Goal: Check status: Check status

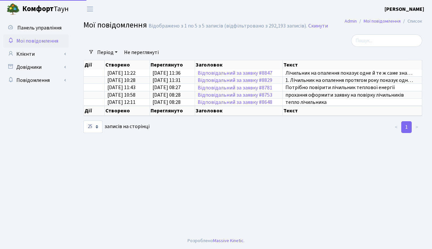
select select "25"
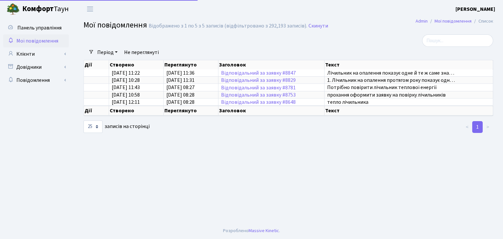
select select "25"
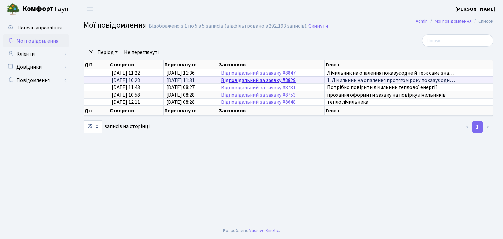
click at [228, 79] on link "Відповідальний за заявку #8829" at bounding box center [258, 80] width 75 height 7
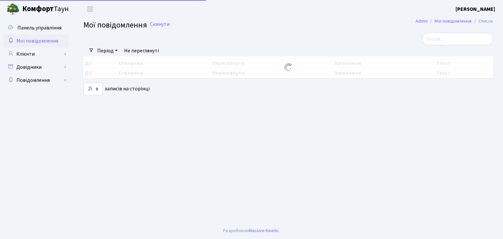
select select "25"
